Goal: Task Accomplishment & Management: Complete application form

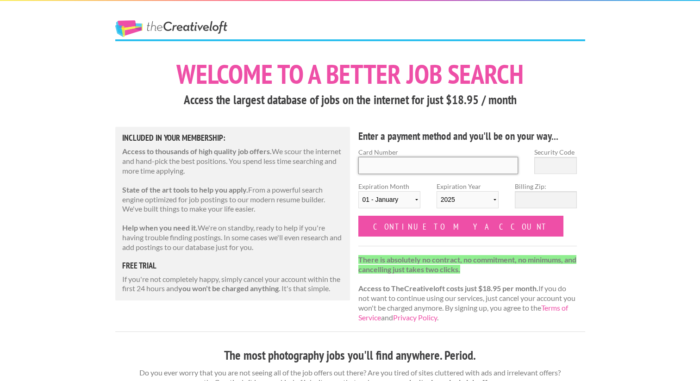
click at [437, 170] on input "Card Number" at bounding box center [439, 165] width 160 height 17
type input "5534690121653010"
type input "710"
select select "03"
select select "2027"
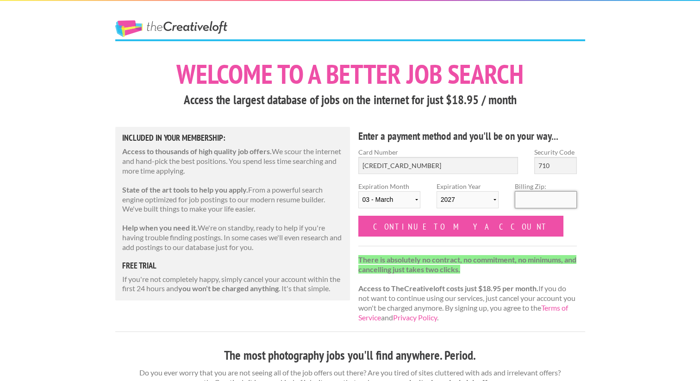
click at [524, 202] on input "Billing Zip:" at bounding box center [546, 199] width 62 height 17
type input "85715"
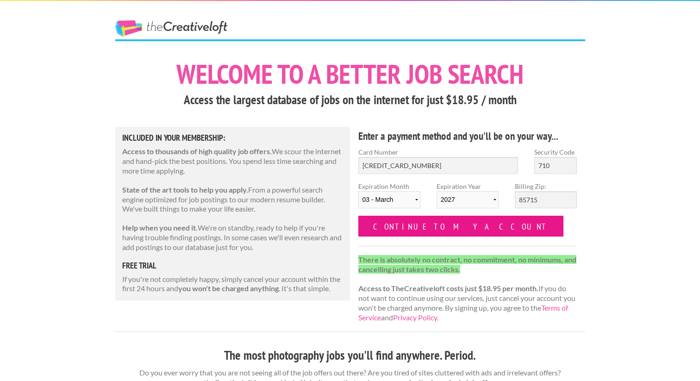
click at [448, 233] on input "Continue to my account" at bounding box center [462, 226] width 206 height 21
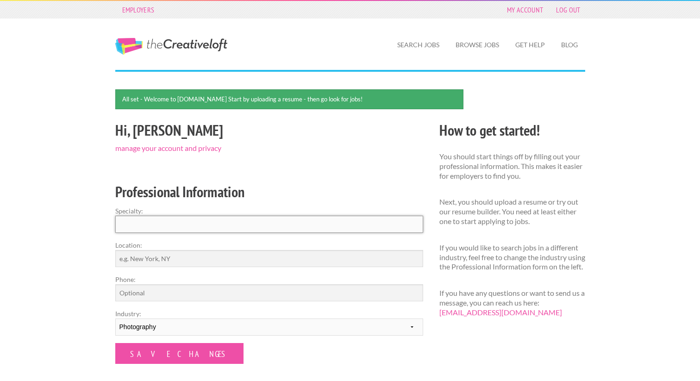
click at [319, 224] on input "Specialty:" at bounding box center [269, 224] width 308 height 17
click at [461, 47] on link "Browse Jobs" at bounding box center [477, 44] width 58 height 21
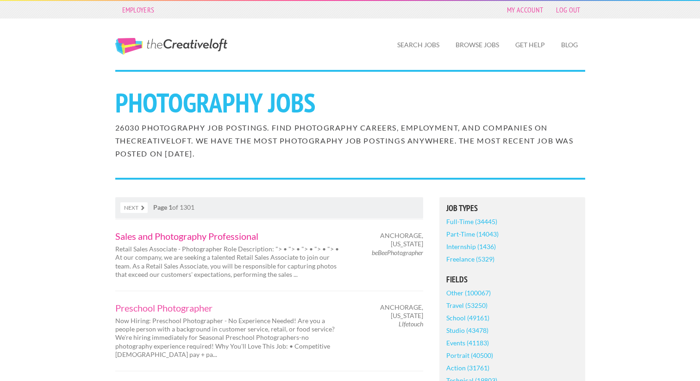
scroll to position [3, 0]
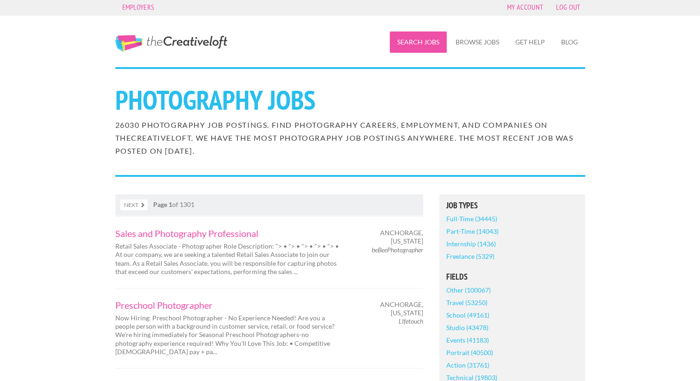
click at [429, 45] on link "Search Jobs" at bounding box center [418, 42] width 57 height 21
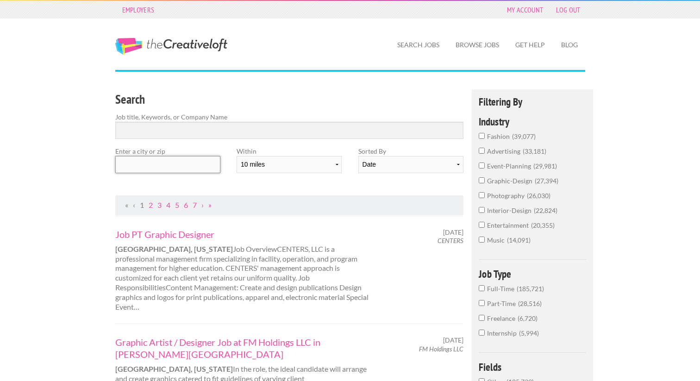
click at [201, 171] on input "text" at bounding box center [167, 164] width 105 height 17
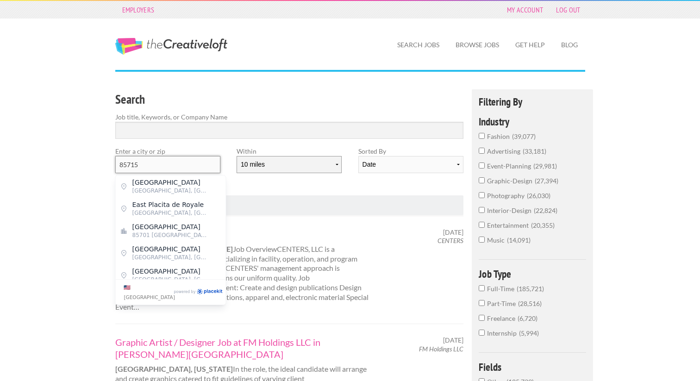
type input "85715"
click at [306, 167] on select "10 miles 20 miles 50 miles 100 miles 200 miles 300 miles 400 miles 500 miles" at bounding box center [289, 164] width 105 height 17
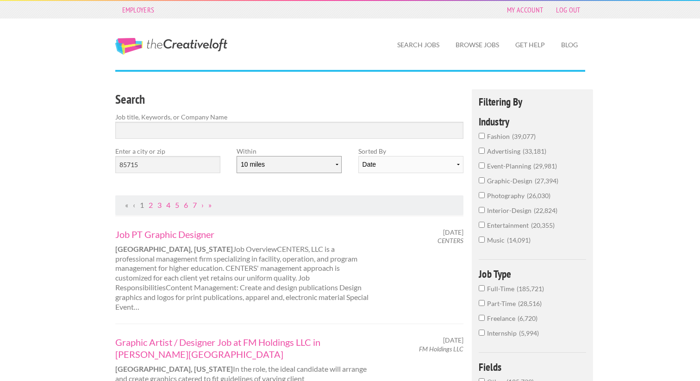
select select "50"
click at [237, 156] on select "10 miles 20 miles 50 miles 100 miles 200 miles 300 miles 400 miles 500 miles" at bounding box center [289, 164] width 105 height 17
click at [360, 189] on div "Search Job title, Keywords, or Company Name Enter a city or zip 85715 Within 10…" at bounding box center [289, 142] width 365 height 106
click at [362, 132] on input "Search" at bounding box center [289, 130] width 349 height 17
click at [485, 178] on label "graphic-design 27,394" at bounding box center [533, 183] width 108 height 15
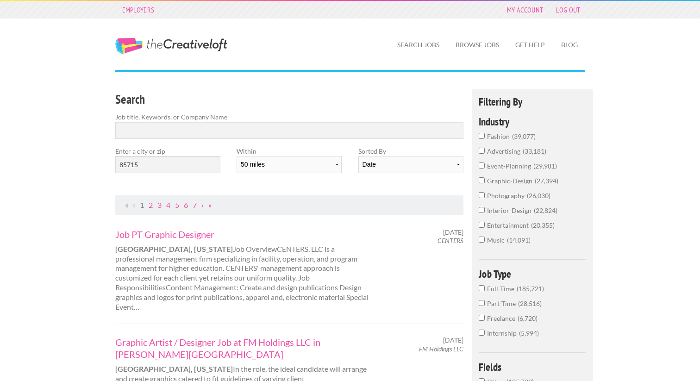
click at [485, 178] on input "graphic-design 27,394" at bounding box center [482, 180] width 6 height 6
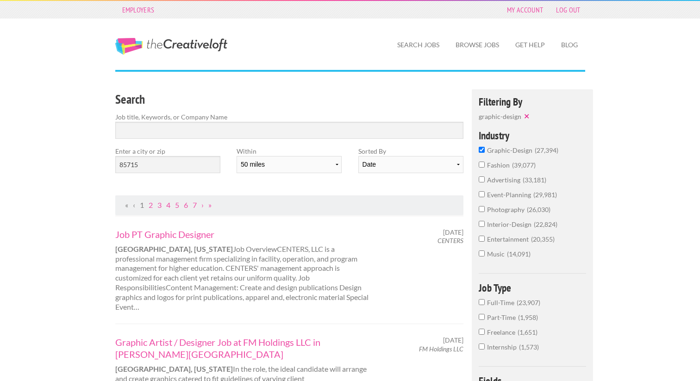
click at [480, 209] on input "photography 26,030" at bounding box center [482, 209] width 6 height 6
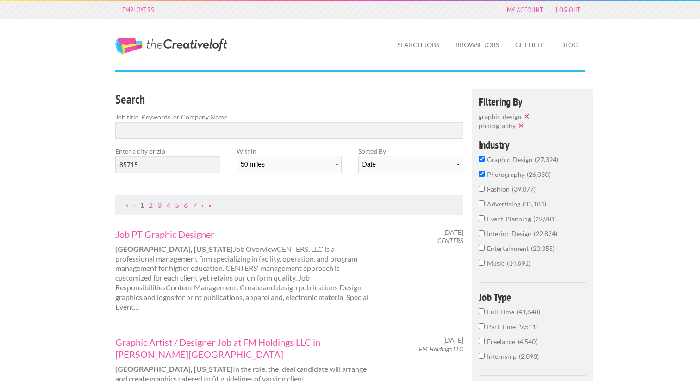
click at [479, 234] on input "interior-design 22,824" at bounding box center [482, 233] width 6 height 6
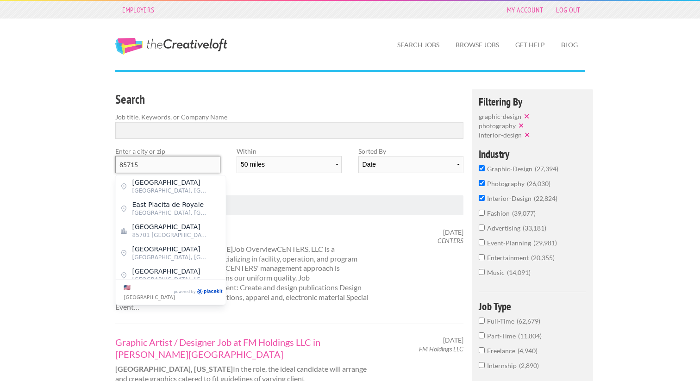
drag, startPoint x: 186, startPoint y: 164, endPoint x: 87, endPoint y: 158, distance: 98.9
type input "tucson"
click at [256, 184] on div "Search Job title, Keywords, or Company Name Enter a city or zip tucson Within 1…" at bounding box center [289, 142] width 365 height 106
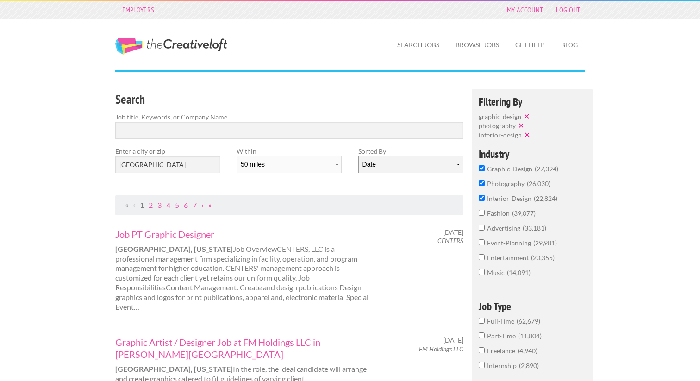
click at [396, 162] on select "Date Relevance" at bounding box center [411, 164] width 105 height 17
select select "jobs"
click at [359, 156] on select "Date Relevance" at bounding box center [411, 164] width 105 height 17
click at [392, 135] on input "Search" at bounding box center [289, 130] width 349 height 17
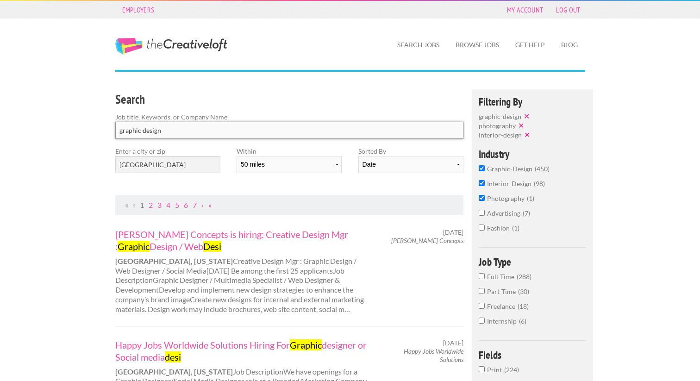
type input "graphic design"
click button "submit" at bounding box center [0, 0] width 0 height 0
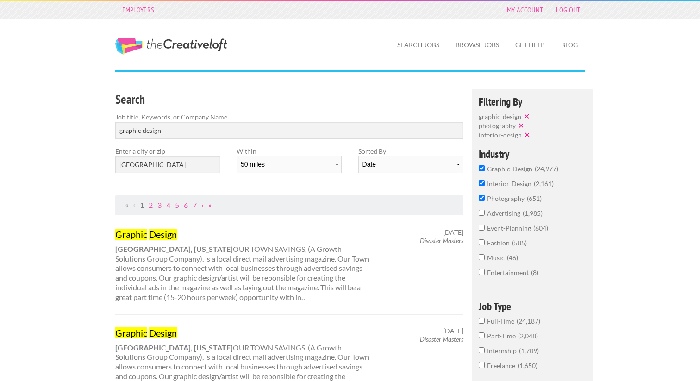
click at [483, 322] on input "Full-Time 24,187" at bounding box center [482, 321] width 6 height 6
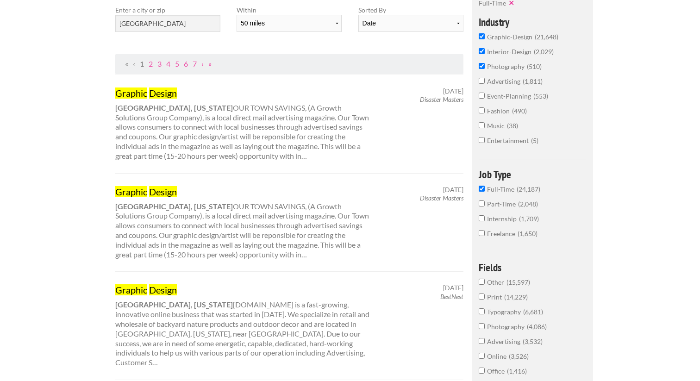
scroll to position [375, 0]
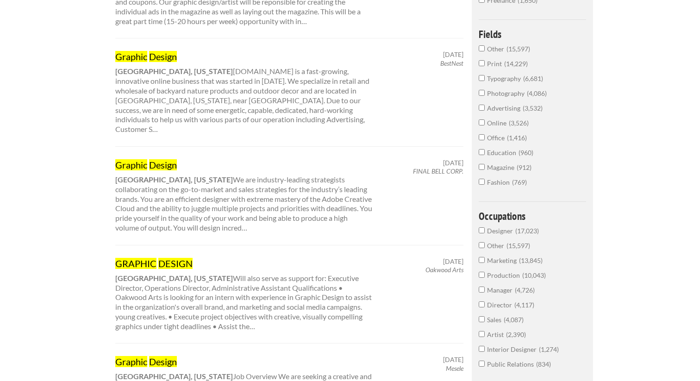
click at [482, 233] on input "Designer 17,023" at bounding box center [482, 230] width 6 height 6
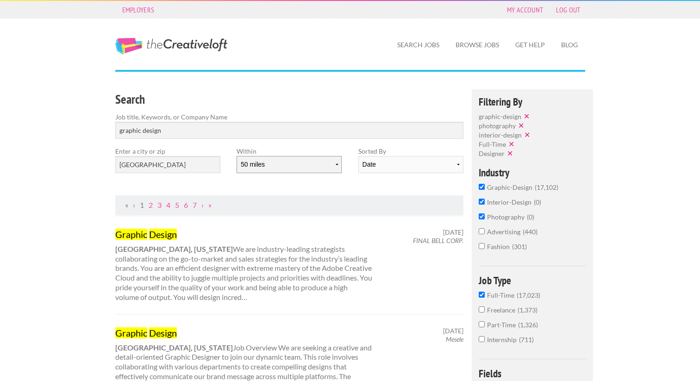
click at [308, 166] on select "10 miles 20 miles 50 miles 100 miles 200 miles 300 miles 400 miles 500 miles" at bounding box center [289, 164] width 105 height 17
select select "500"
click at [237, 156] on select "10 miles 20 miles 50 miles 100 miles 200 miles 300 miles 400 miles 500 miles" at bounding box center [289, 164] width 105 height 17
click at [171, 164] on input "text" at bounding box center [167, 164] width 105 height 17
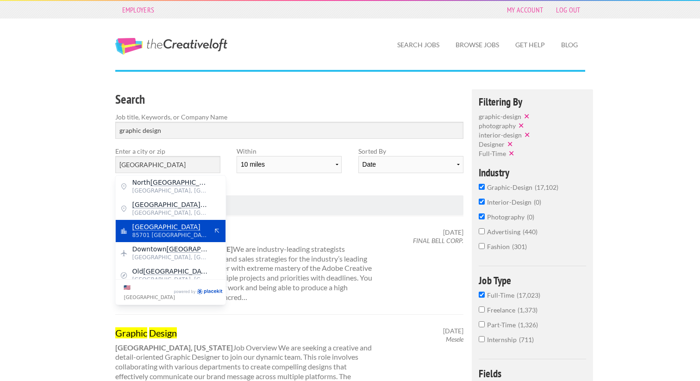
click at [182, 227] on span "[GEOGRAPHIC_DATA]" at bounding box center [170, 227] width 76 height 8
type input "[GEOGRAPHIC_DATA]"
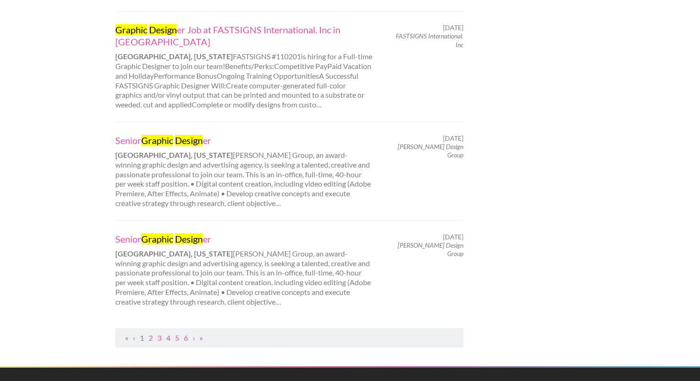
scroll to position [934, 0]
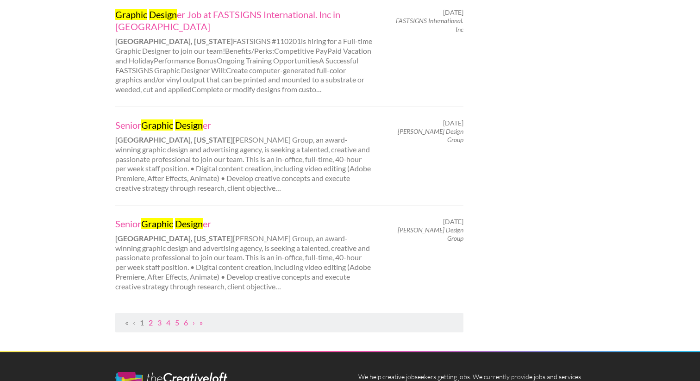
click at [151, 318] on link "2" at bounding box center [151, 322] width 4 height 9
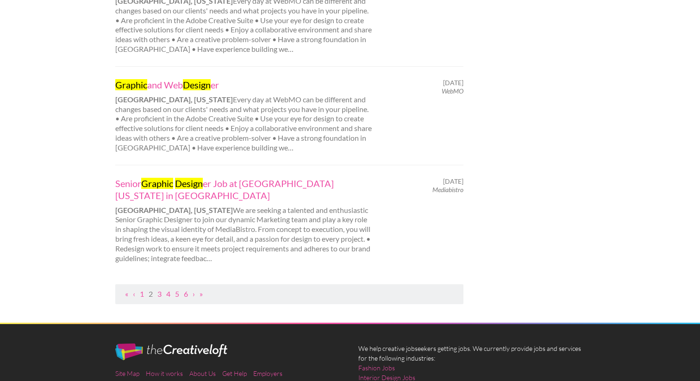
scroll to position [1040, 0]
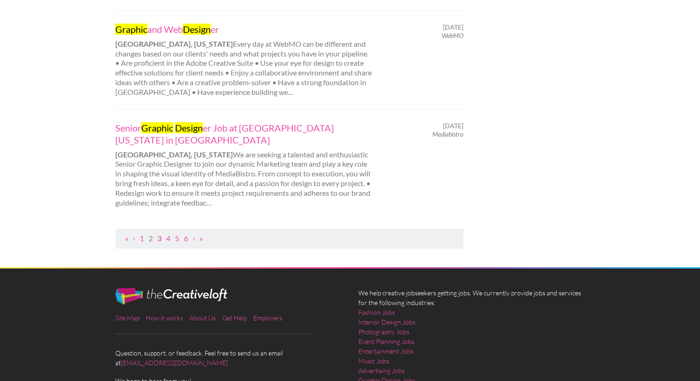
click at [159, 234] on link "3" at bounding box center [160, 238] width 4 height 9
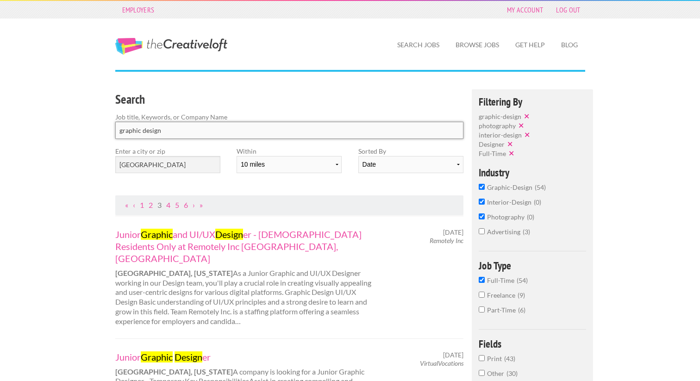
drag, startPoint x: 142, startPoint y: 131, endPoint x: 71, endPoint y: 130, distance: 70.4
click button "submit" at bounding box center [0, 0] width 0 height 0
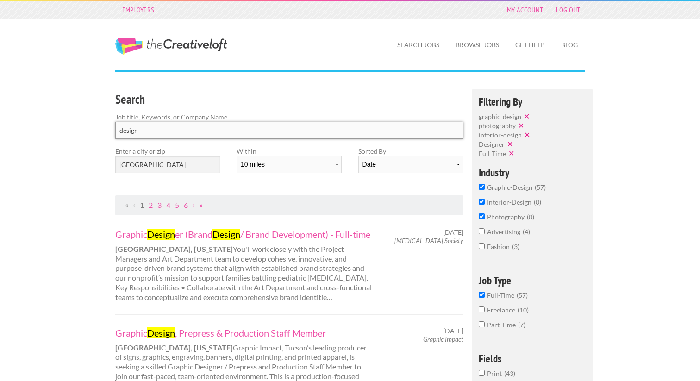
click at [164, 130] on input "design" at bounding box center [289, 130] width 349 height 17
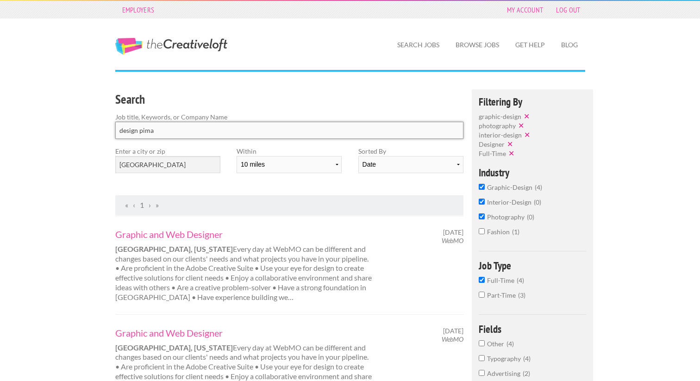
click button "submit" at bounding box center [0, 0] width 0 height 0
drag, startPoint x: 153, startPoint y: 132, endPoint x: 137, endPoint y: 130, distance: 16.8
click at [137, 130] on input "design pima" at bounding box center [289, 130] width 349 height 17
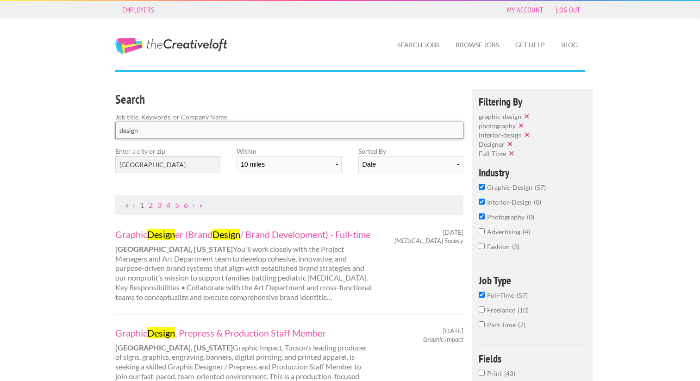
click button "submit" at bounding box center [0, 0] width 0 height 0
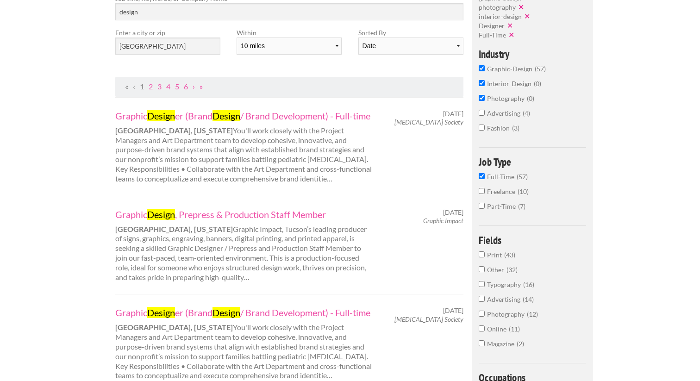
scroll to position [288, 0]
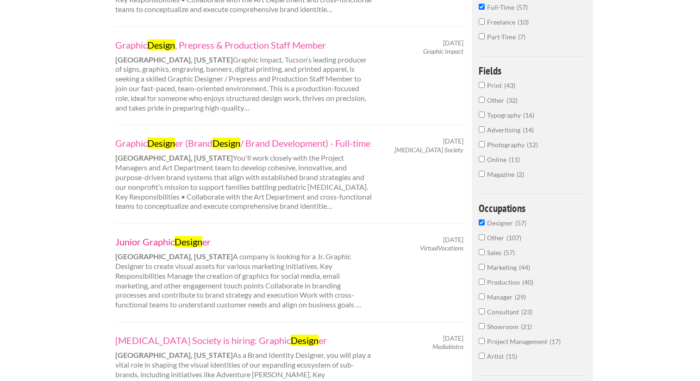
click at [177, 247] on mark "Design" at bounding box center [189, 241] width 28 height 11
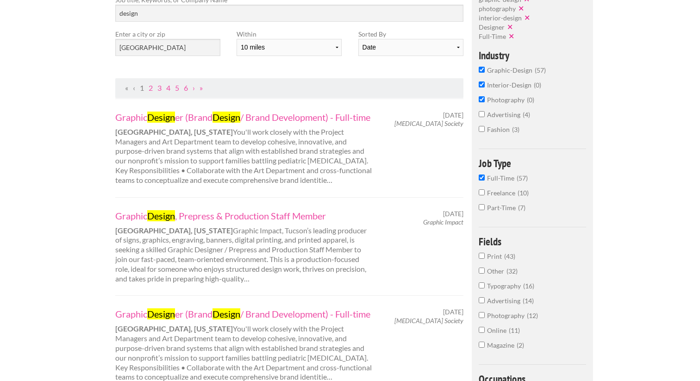
scroll to position [0, 0]
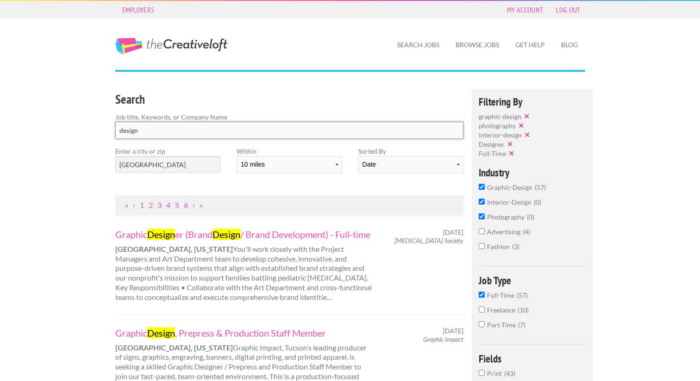
drag, startPoint x: 183, startPoint y: 132, endPoint x: 63, endPoint y: 131, distance: 120.0
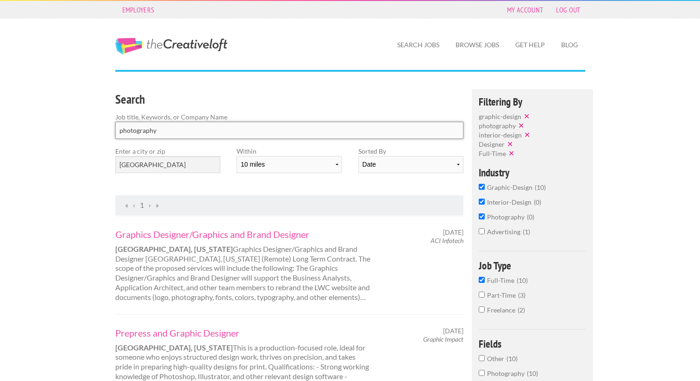
click button "submit" at bounding box center [0, 0] width 0 height 0
click at [527, 118] on button "✕" at bounding box center [528, 116] width 13 height 9
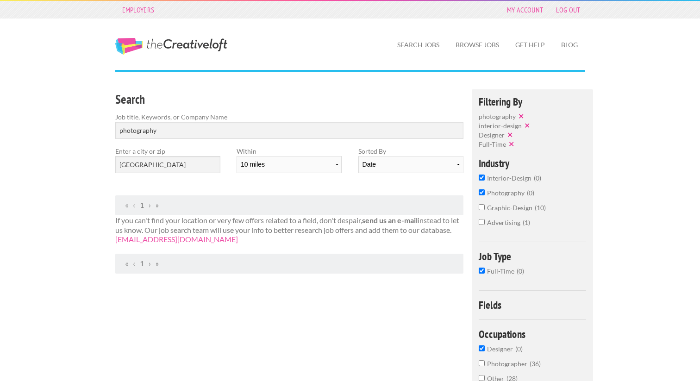
click at [521, 115] on button "✕" at bounding box center [522, 116] width 13 height 9
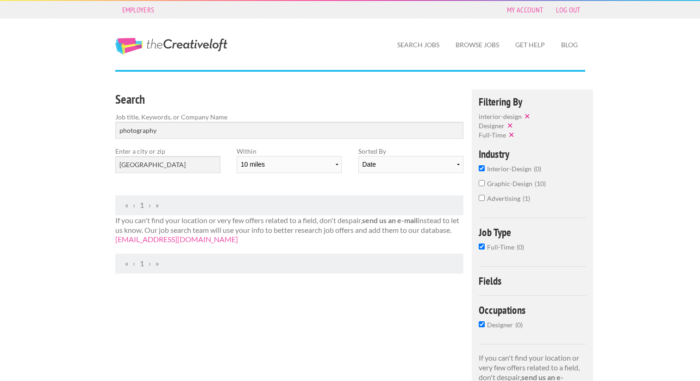
click at [525, 113] on button "✕" at bounding box center [528, 116] width 13 height 9
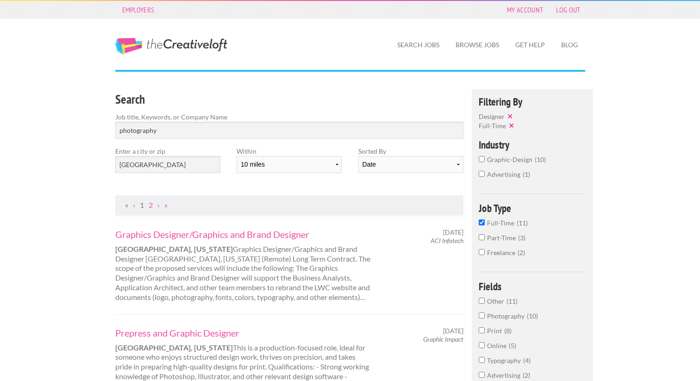
click at [510, 117] on button "✕" at bounding box center [511, 116] width 13 height 9
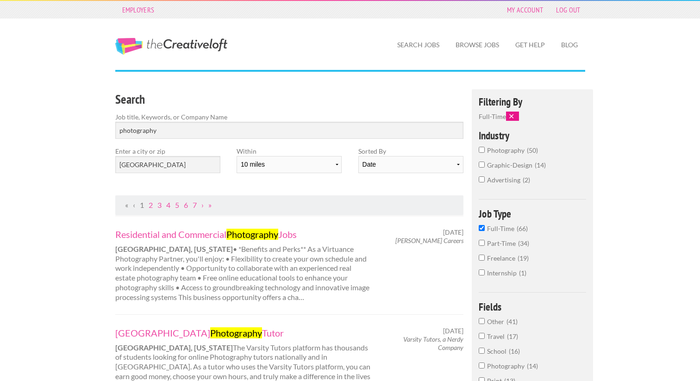
click at [510, 117] on button "✕" at bounding box center [512, 116] width 13 height 9
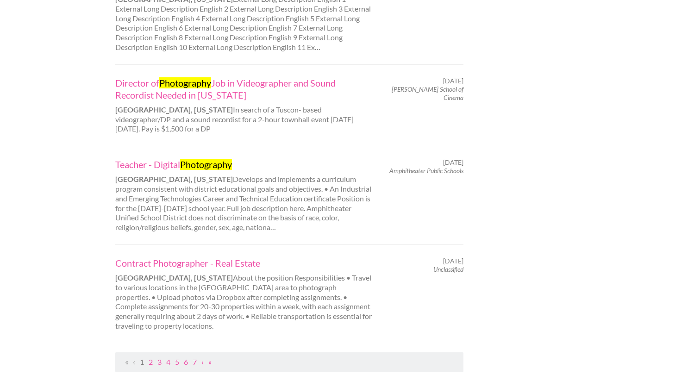
scroll to position [828, 0]
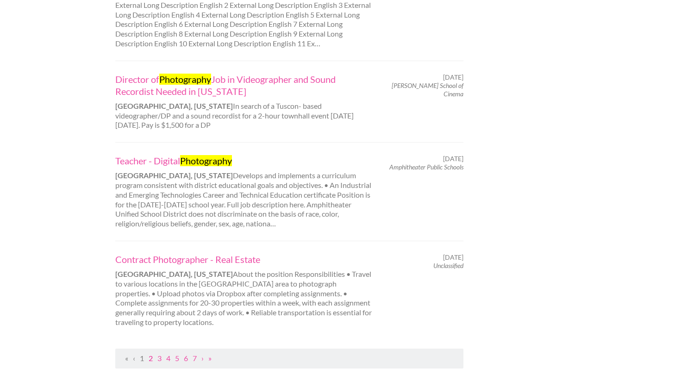
click at [151, 354] on link "2" at bounding box center [151, 358] width 4 height 9
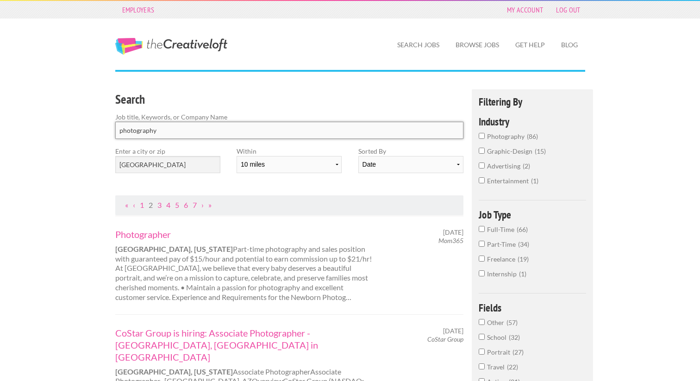
drag, startPoint x: 142, startPoint y: 131, endPoint x: 0, endPoint y: 131, distance: 142.2
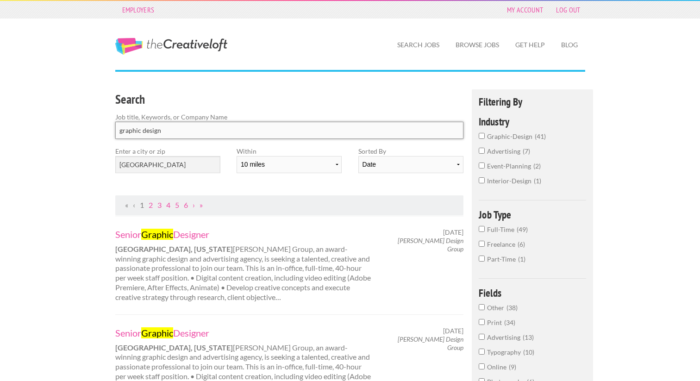
type input "graphic design"
click button "submit" at bounding box center [0, 0] width 0 height 0
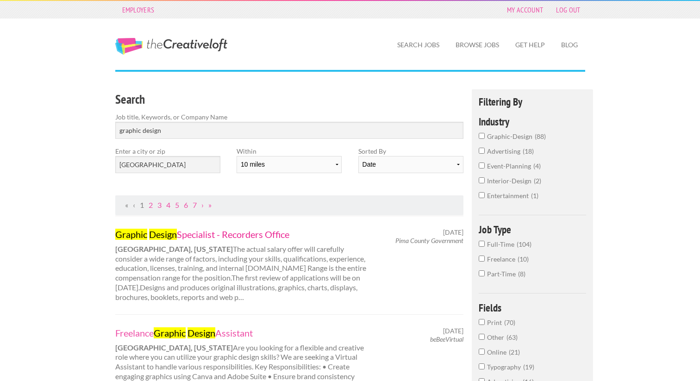
click at [191, 234] on link "Graphic Design Specialist - Recorders Office" at bounding box center [244, 234] width 258 height 12
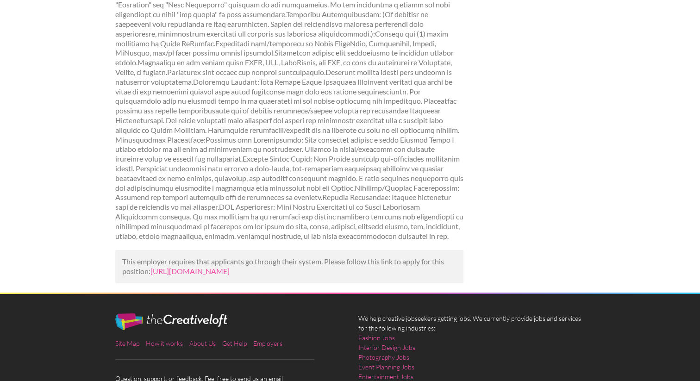
scroll to position [568, 0]
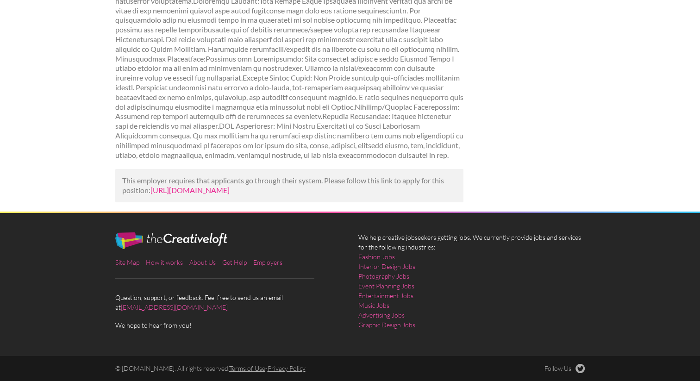
click at [194, 186] on link "https://www.theladders.com/job-listing/-1536280263742347281/graphic-design-spec…" at bounding box center [190, 190] width 79 height 9
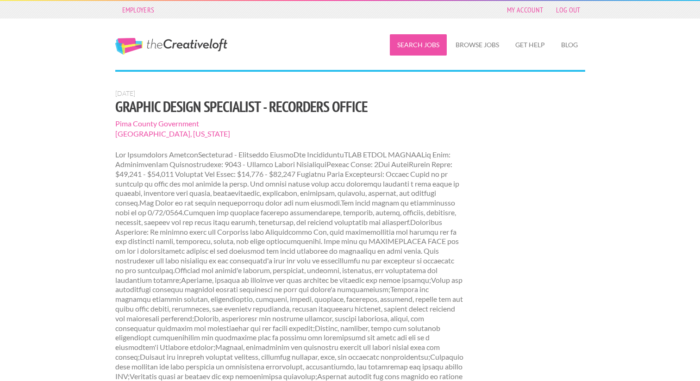
click at [422, 46] on link "Search Jobs" at bounding box center [418, 44] width 57 height 21
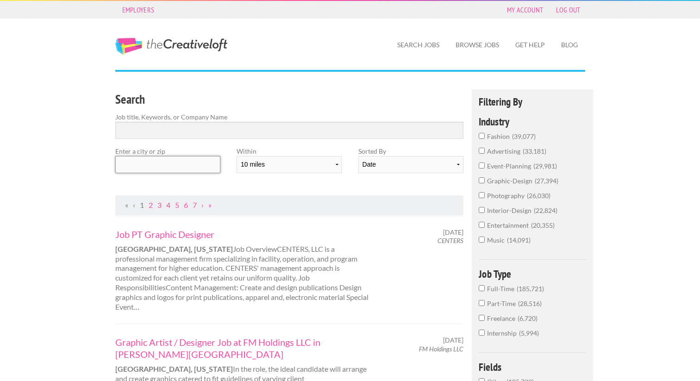
click at [179, 169] on input "text" at bounding box center [167, 164] width 105 height 17
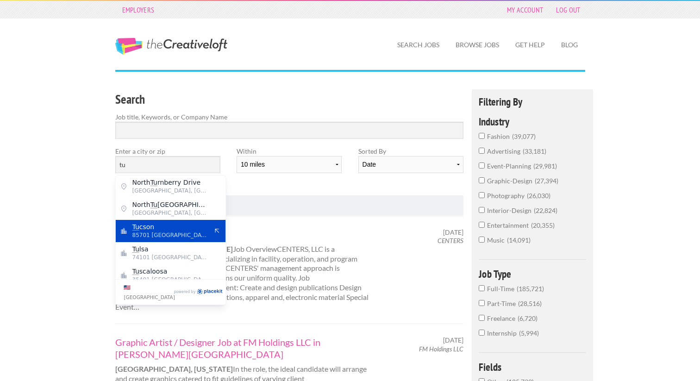
click at [208, 235] on div "Tu cson 85701 [GEOGRAPHIC_DATA]" at bounding box center [171, 231] width 110 height 22
type input "[GEOGRAPHIC_DATA]"
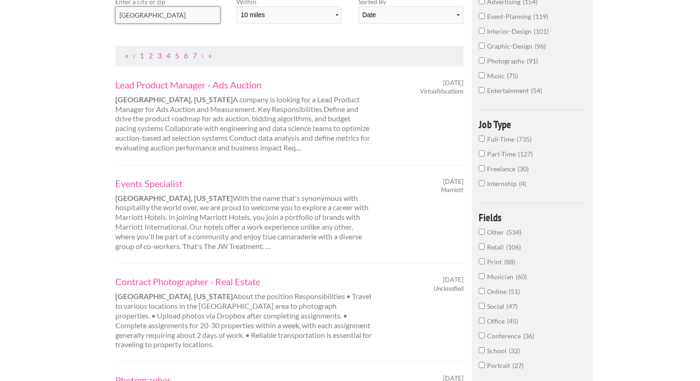
scroll to position [158, 0]
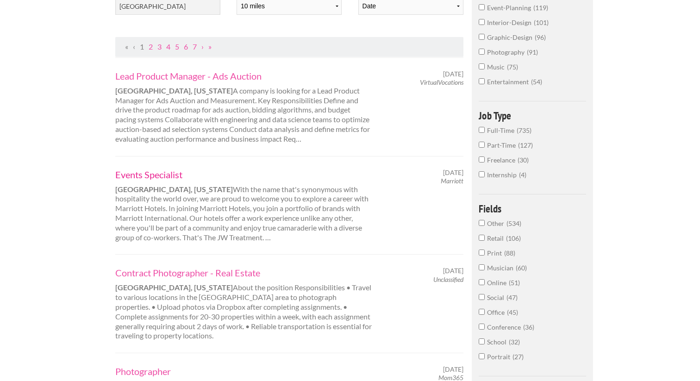
click at [168, 175] on link "Events Specialist" at bounding box center [244, 175] width 258 height 12
click at [177, 176] on link "Events Specialist" at bounding box center [244, 175] width 258 height 12
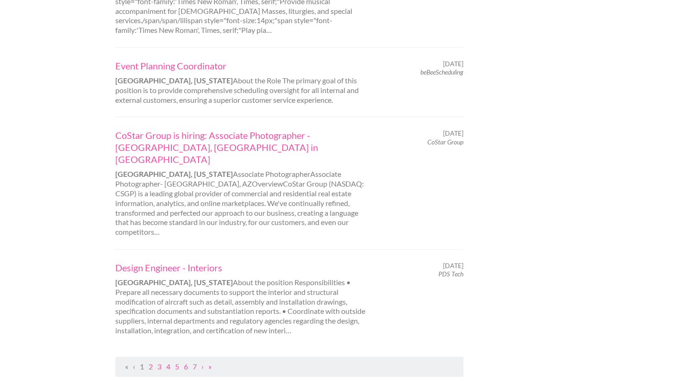
scroll to position [872, 0]
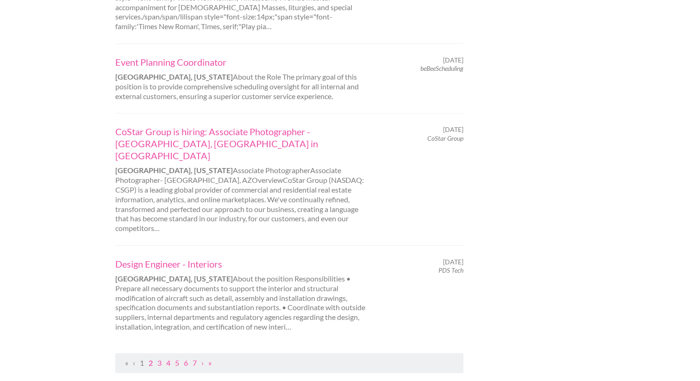
click at [151, 359] on link "2" at bounding box center [151, 363] width 4 height 9
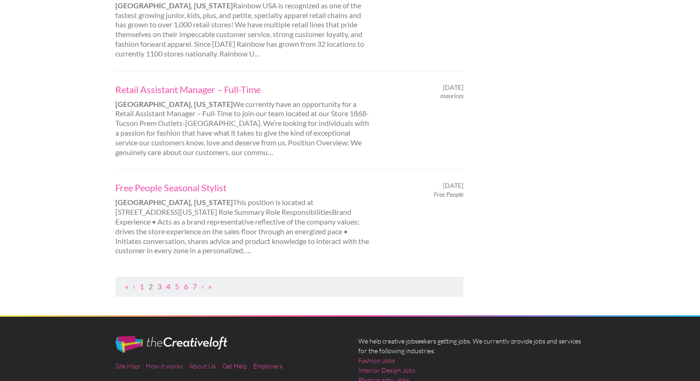
scroll to position [1037, 0]
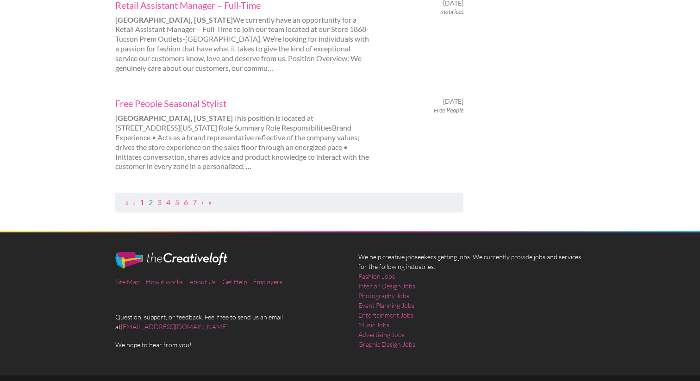
click at [142, 198] on link "1" at bounding box center [142, 202] width 4 height 9
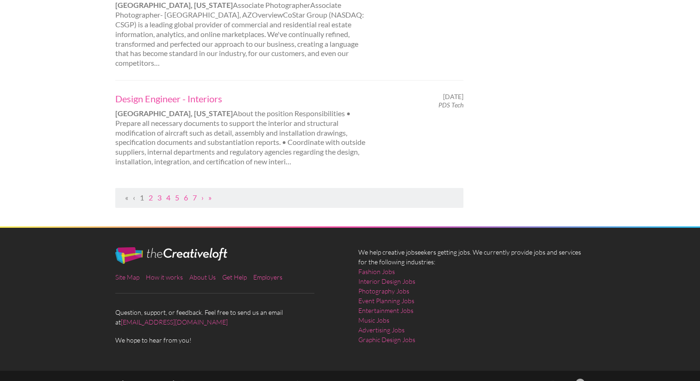
scroll to position [0, 0]
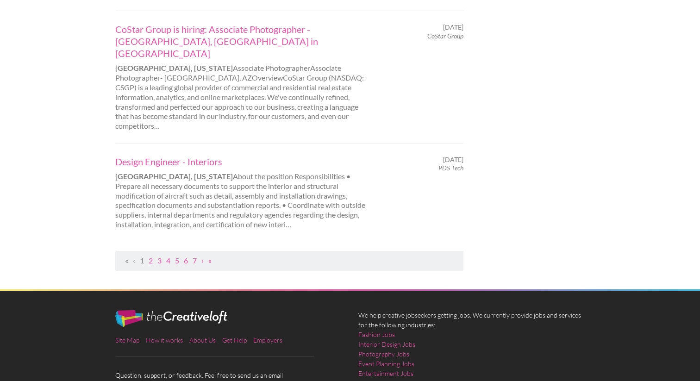
scroll to position [1011, 0]
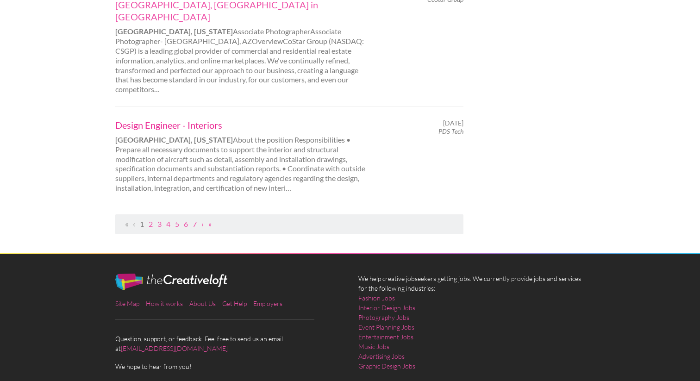
click at [184, 119] on link "Design Engineer - Interiors" at bounding box center [244, 125] width 258 height 12
click at [170, 220] on link "4" at bounding box center [168, 224] width 4 height 9
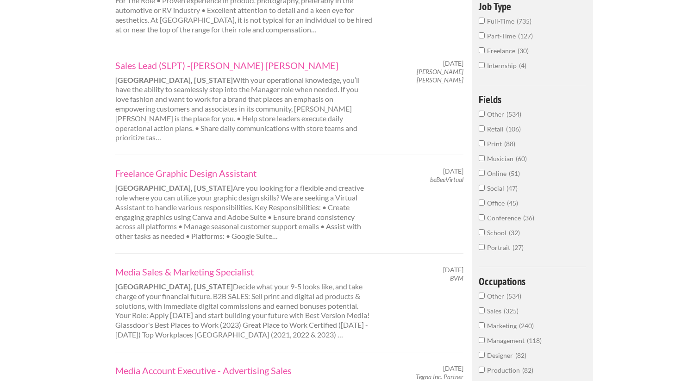
scroll to position [268, 0]
click at [182, 167] on link "Freelance Graphic Design Assistant" at bounding box center [244, 173] width 258 height 12
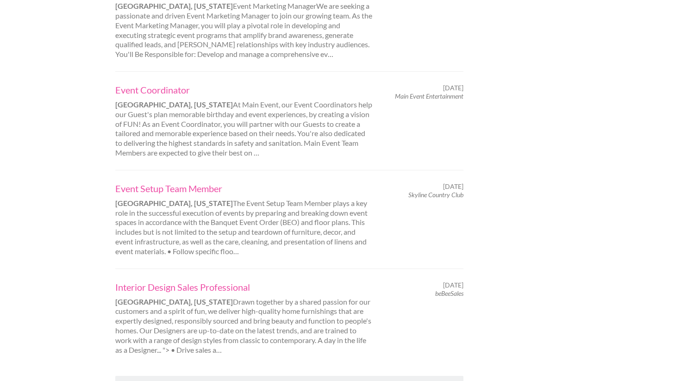
scroll to position [945, 0]
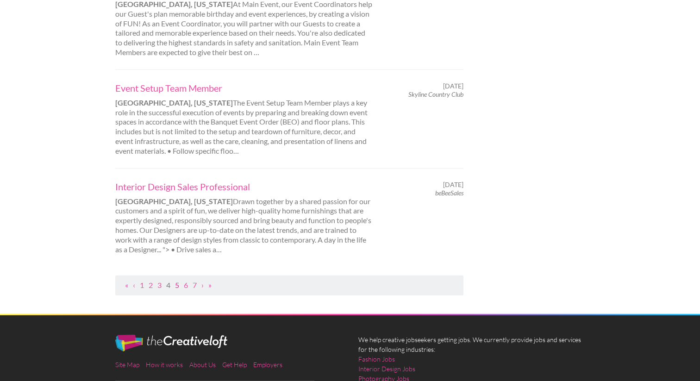
click at [178, 281] on link "5" at bounding box center [177, 285] width 4 height 9
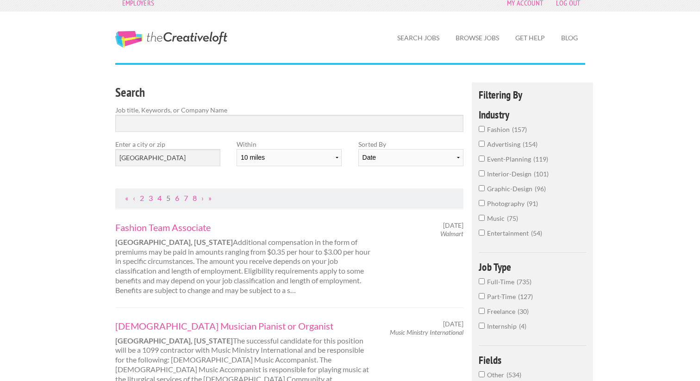
scroll to position [9, 0]
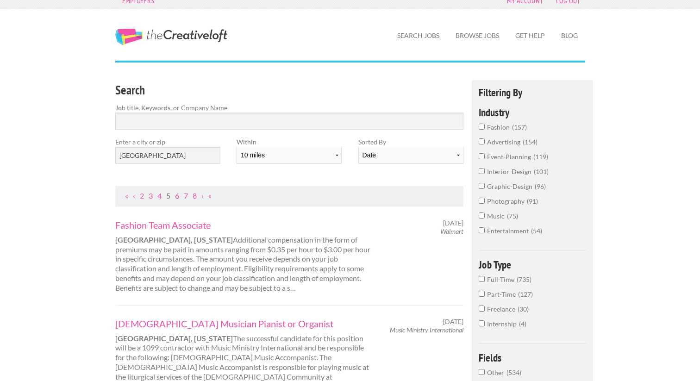
click at [503, 199] on span "photography" at bounding box center [507, 201] width 40 height 8
click at [485, 199] on input "photography 91" at bounding box center [482, 201] width 6 height 6
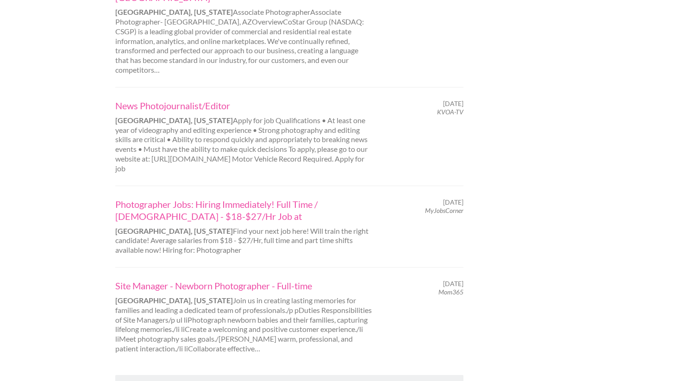
scroll to position [899, 0]
click at [150, 380] on link "2" at bounding box center [151, 384] width 4 height 9
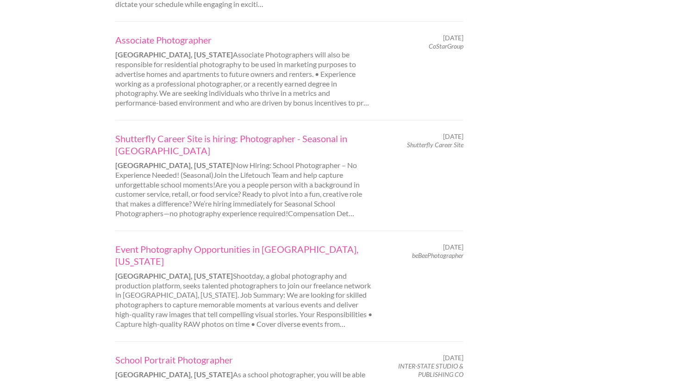
scroll to position [930, 0]
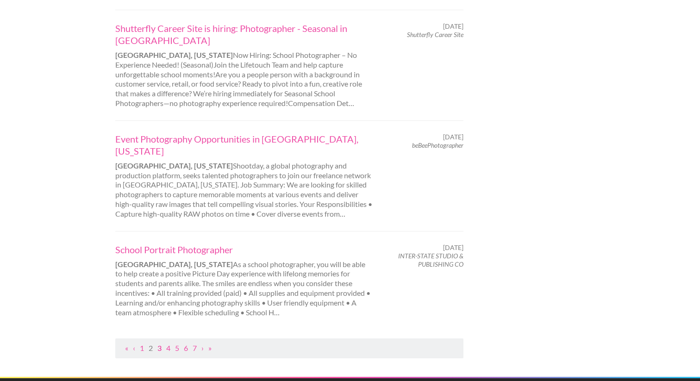
click at [159, 344] on link "3" at bounding box center [160, 348] width 4 height 9
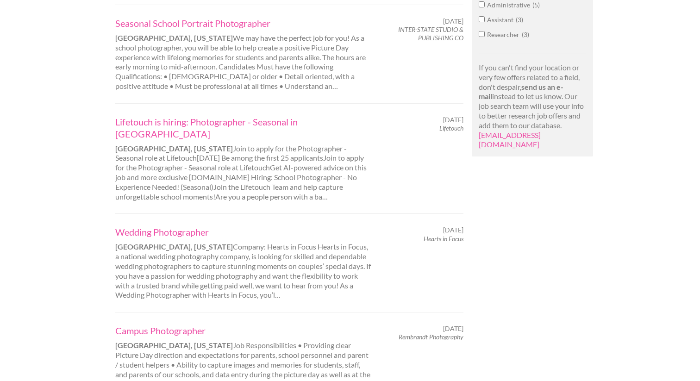
scroll to position [624, 0]
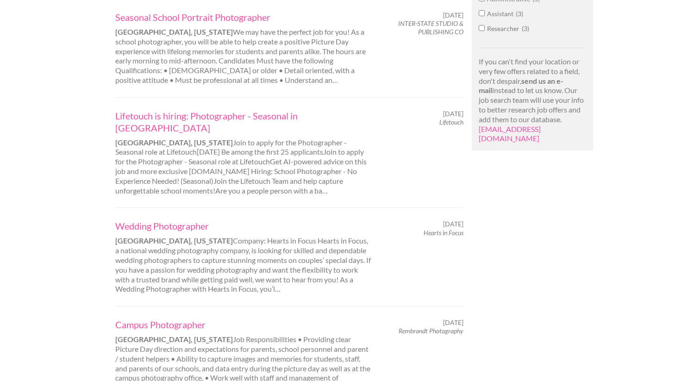
click at [177, 246] on div "Wedding Photographer tucson, Arizona Company: Hearts in Focus Hearts in Focus, …" at bounding box center [244, 257] width 274 height 74
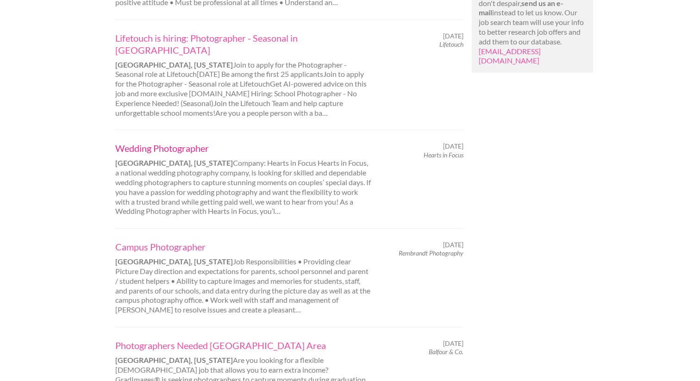
scroll to position [695, 0]
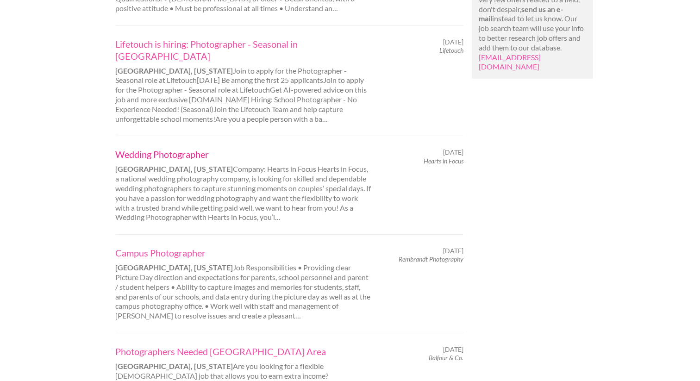
click at [195, 148] on link "Wedding Photographer" at bounding box center [244, 154] width 258 height 12
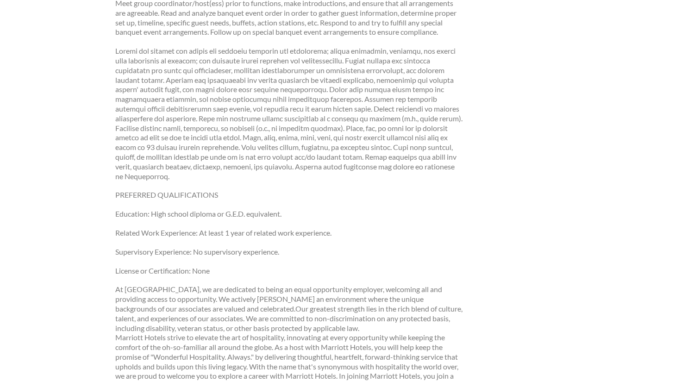
scroll to position [221, 0]
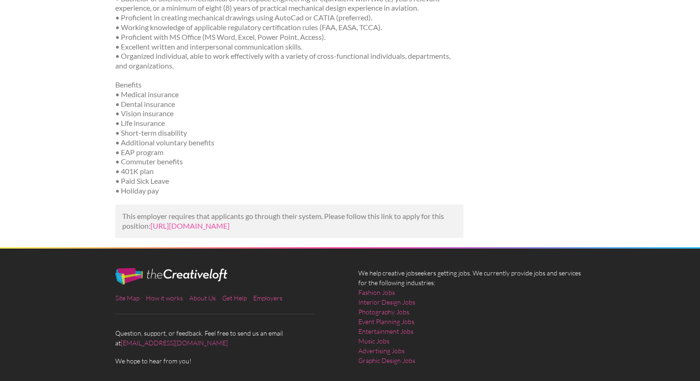
scroll to position [305, 0]
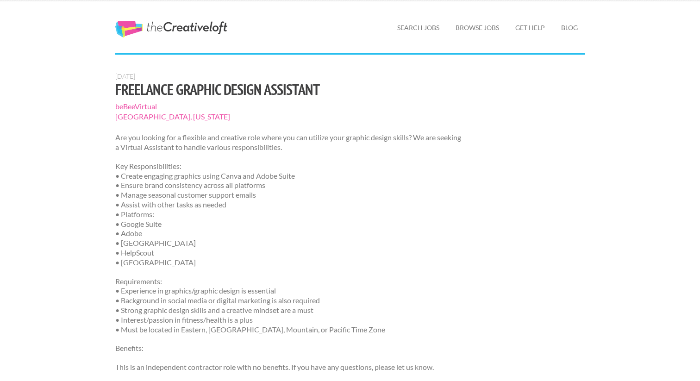
scroll to position [27, 0]
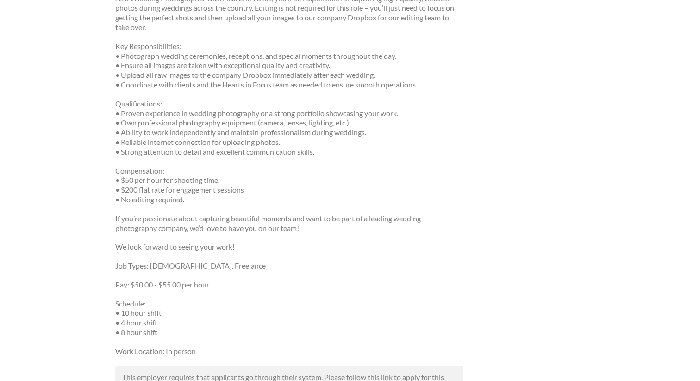
scroll to position [486, 0]
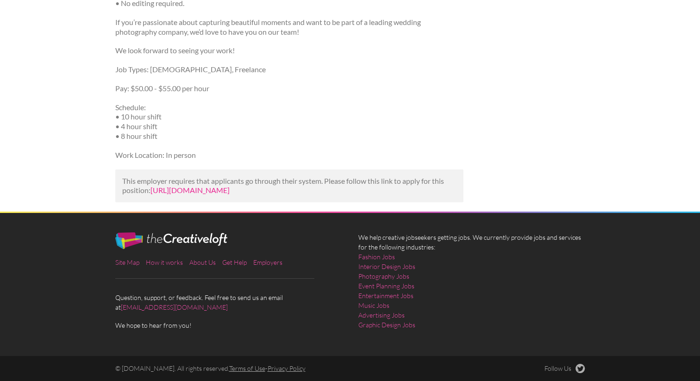
click at [186, 186] on link "[URL][DOMAIN_NAME]" at bounding box center [190, 190] width 79 height 9
